Goal: Information Seeking & Learning: Learn about a topic

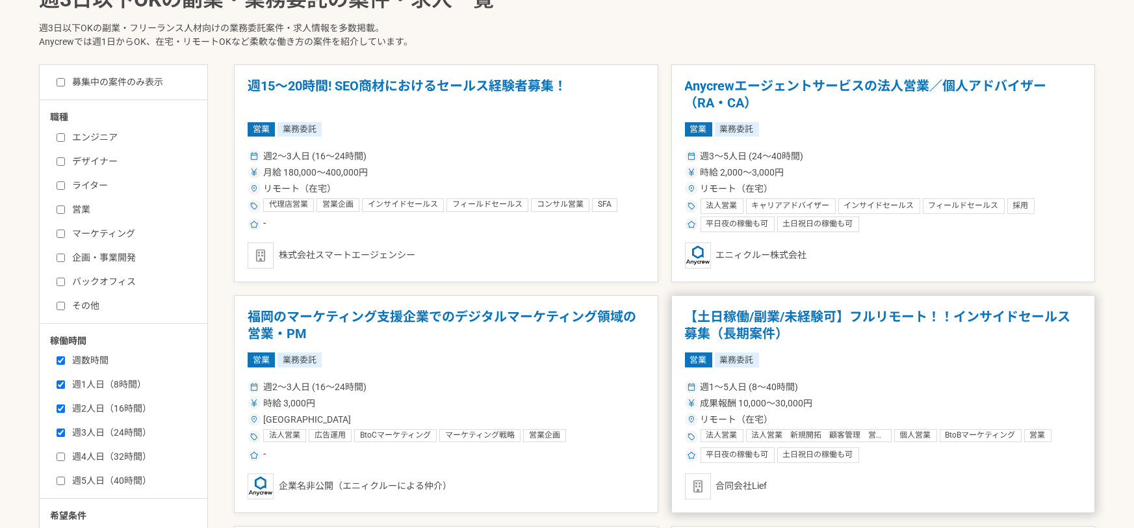
scroll to position [363, 0]
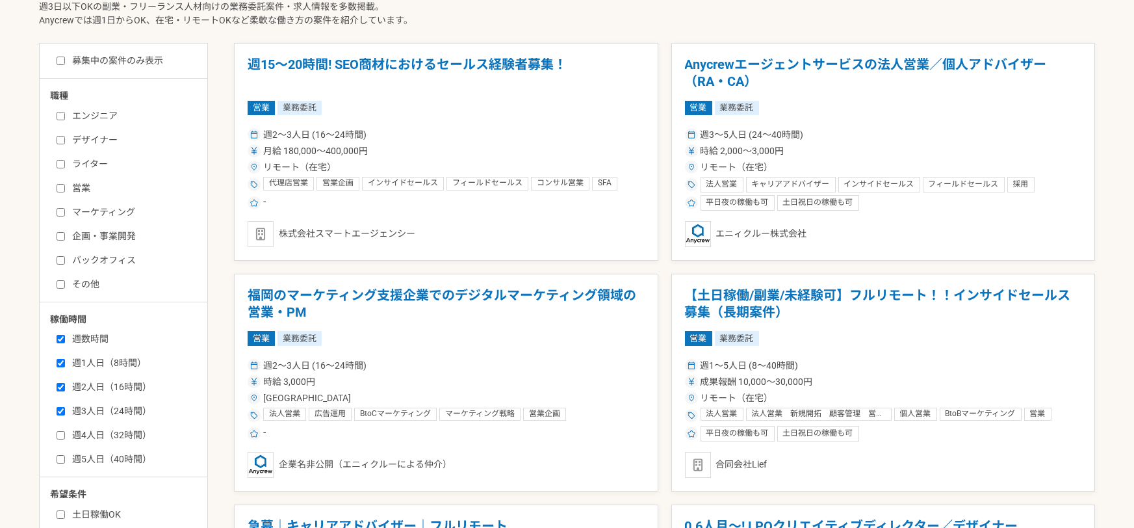
click at [59, 363] on input "週1人日（8時間）" at bounding box center [61, 363] width 8 height 8
checkbox input "false"
click at [62, 339] on input "週数時間" at bounding box center [61, 339] width 8 height 8
checkbox input "false"
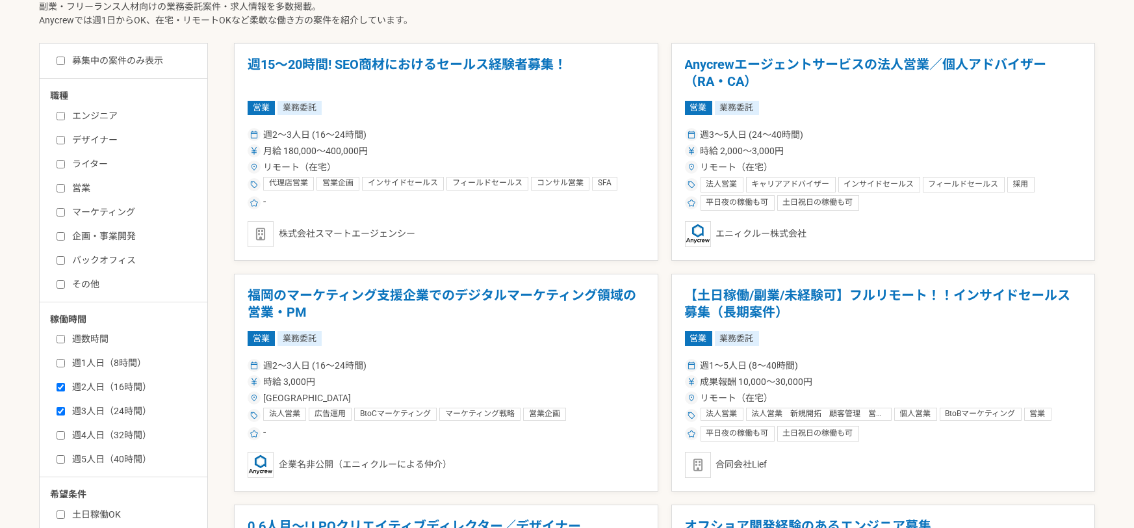
drag, startPoint x: 60, startPoint y: 208, endPoint x: 60, endPoint y: 222, distance: 13.7
click at [60, 213] on input "マーケティング" at bounding box center [61, 212] width 8 height 8
checkbox input "true"
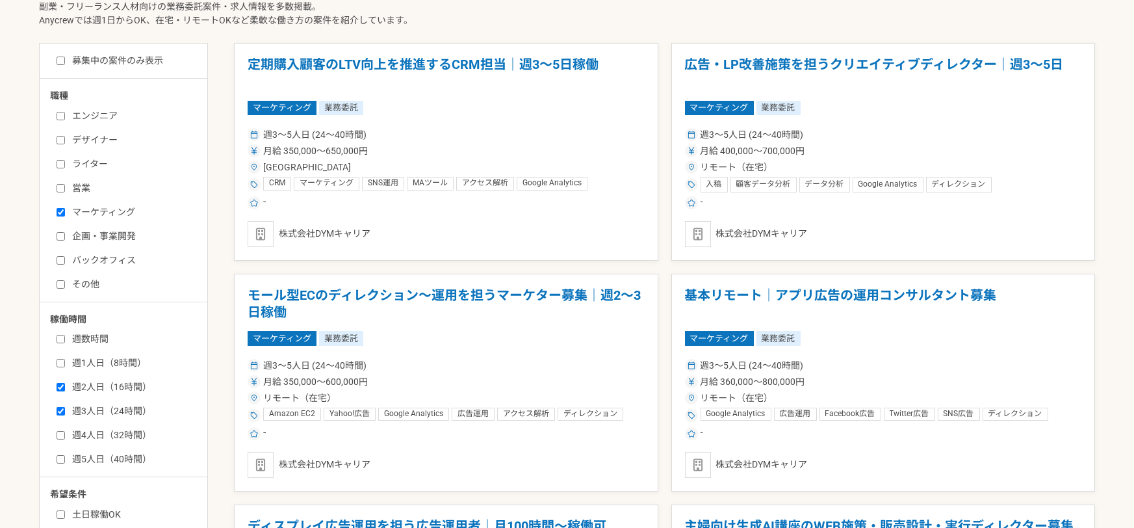
click at [60, 232] on input "企画・事業開発" at bounding box center [61, 236] width 8 height 8
checkbox input "true"
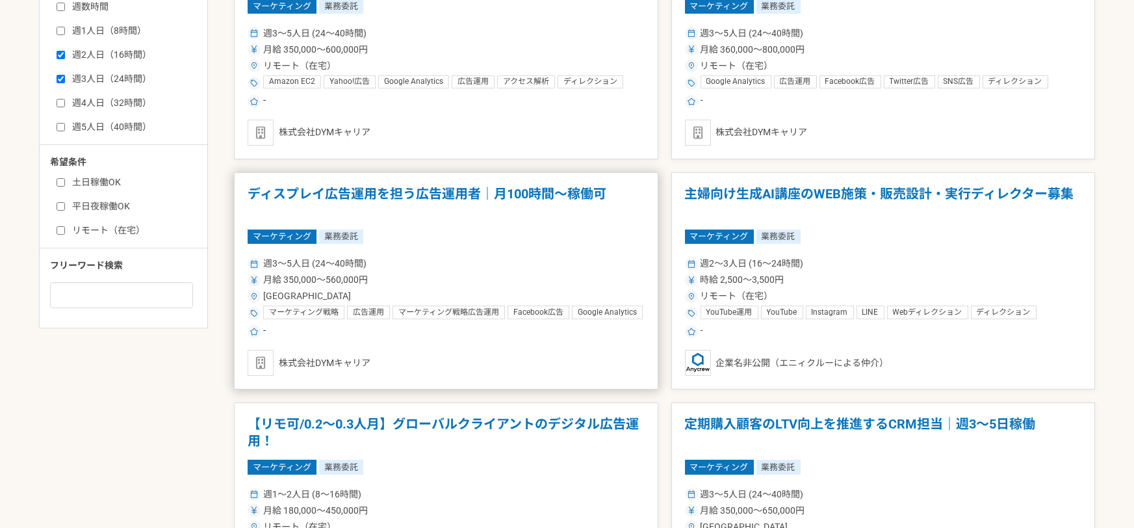
scroll to position [727, 0]
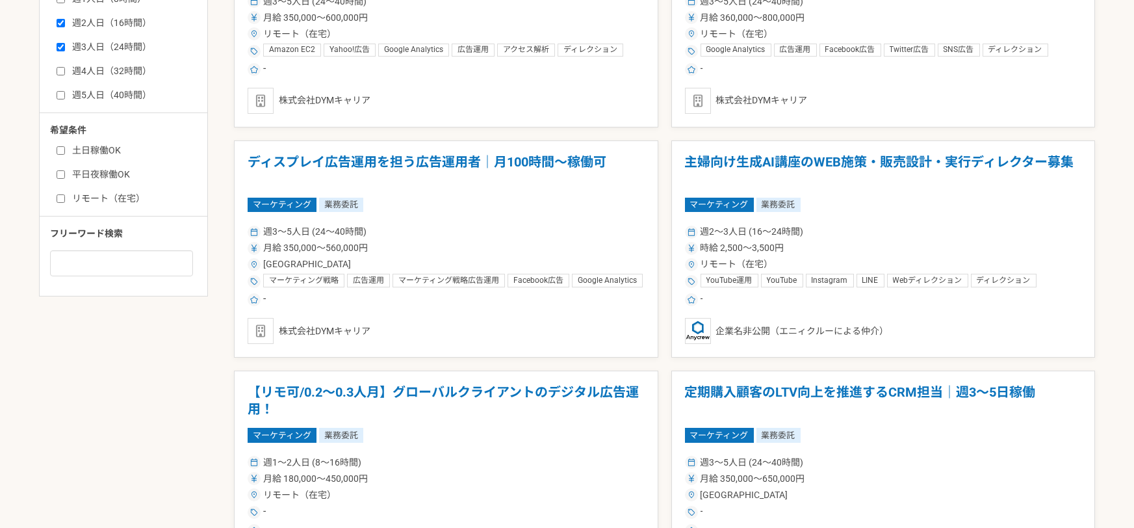
drag, startPoint x: 977, startPoint y: 237, endPoint x: 973, endPoint y: 246, distance: 9.9
click at [976, 240] on div "週2〜3人日 (16〜24時間) 時給 2,500〜3,500円 リモート（在宅） YouTube運用 YouTube Instagram LINE Webデ…" at bounding box center [883, 264] width 397 height 85
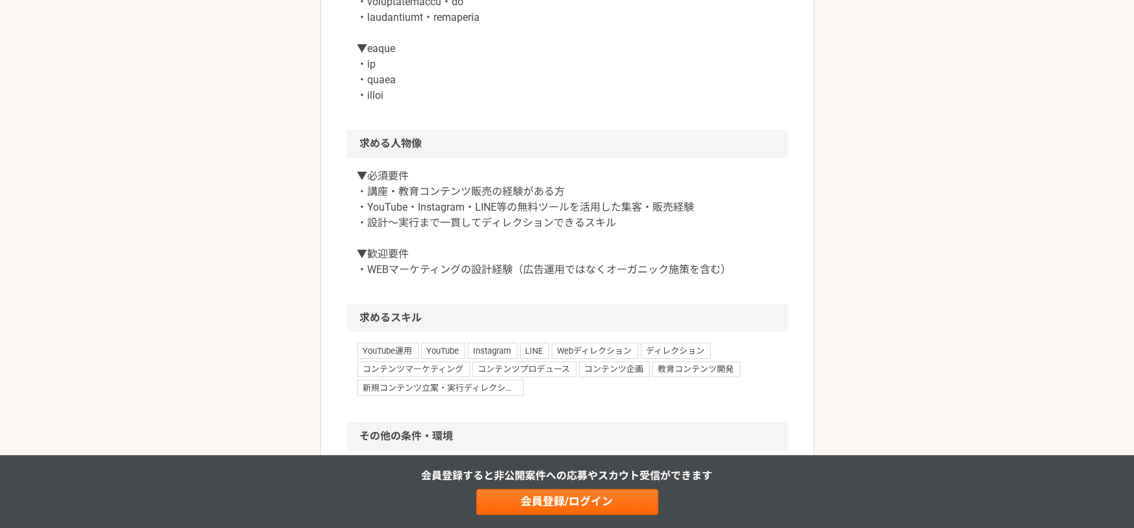
scroll to position [801, 0]
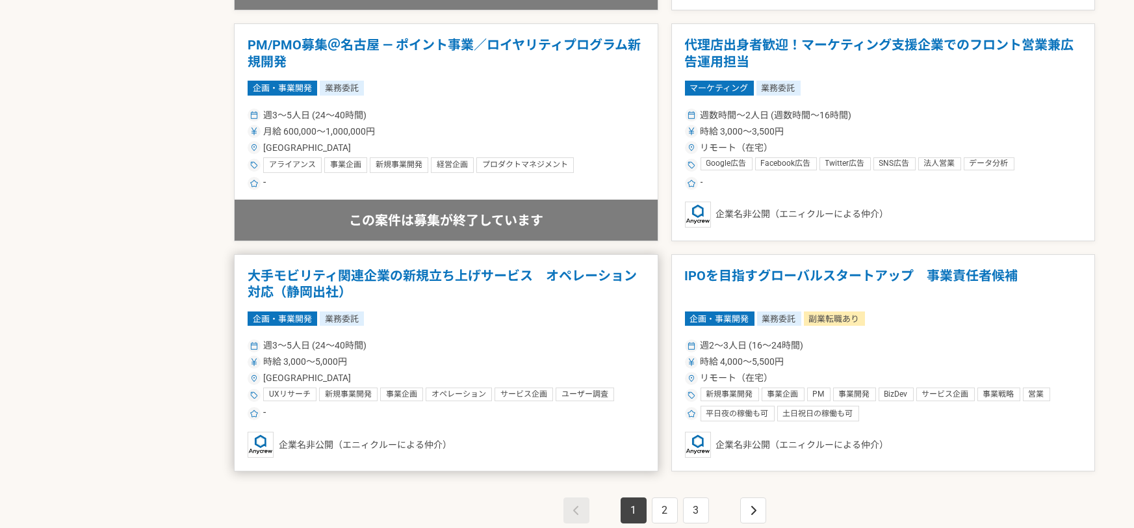
scroll to position [2256, 0]
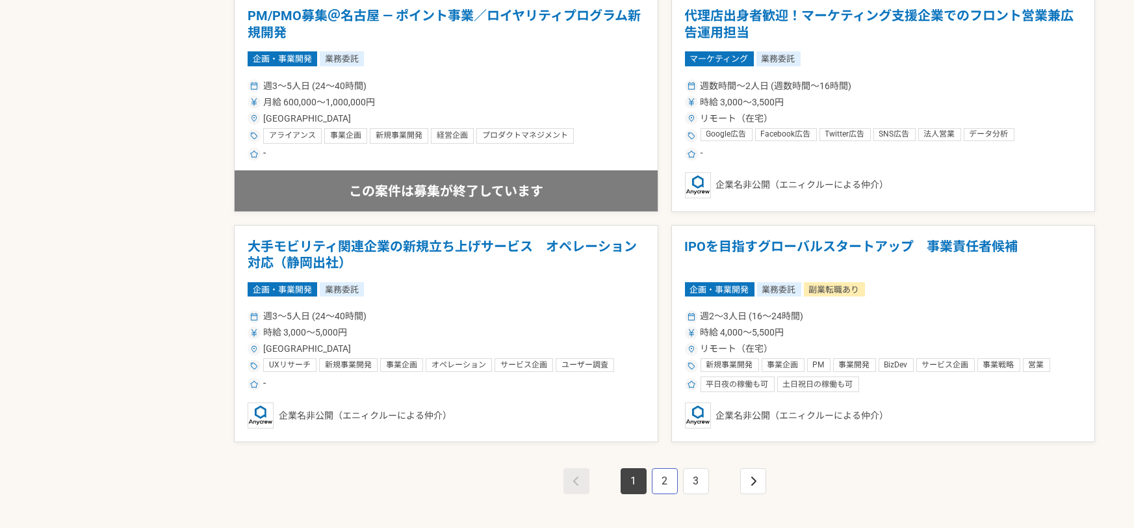
click at [660, 477] on link "2" at bounding box center [665, 481] width 26 height 26
